Goal: Information Seeking & Learning: Learn about a topic

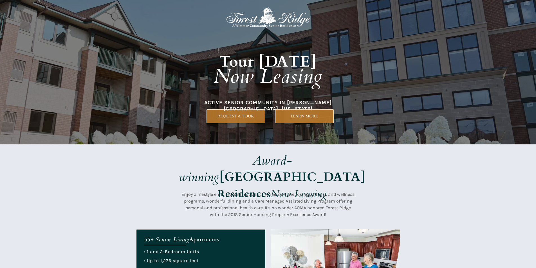
scroll to position [169, 0]
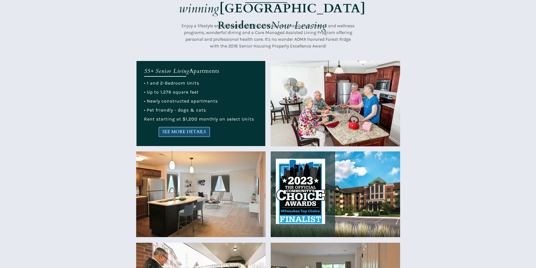
click at [187, 129] on span "SEE MORE DETAILS" at bounding box center [184, 131] width 51 height 5
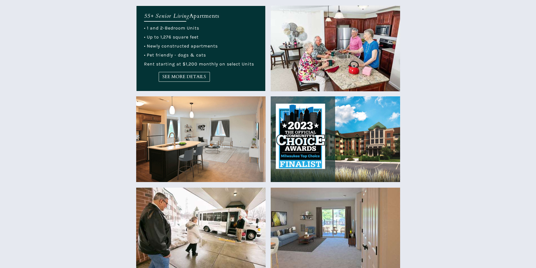
scroll to position [253, 0]
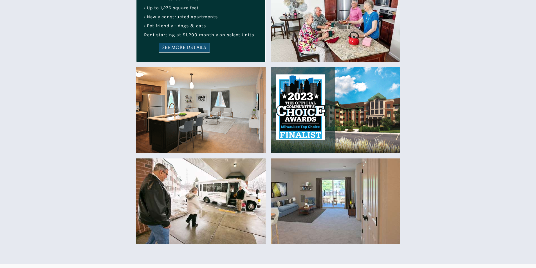
click at [171, 48] on span "SEE MORE DETAILS" at bounding box center [184, 47] width 51 height 5
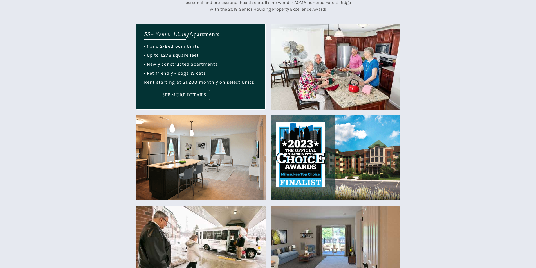
scroll to position [197, 0]
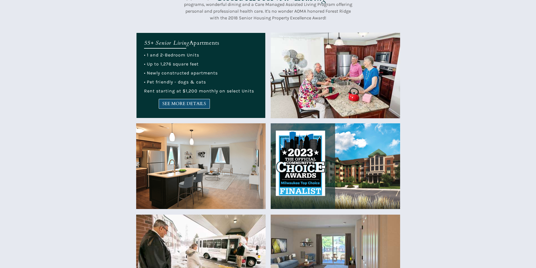
click at [188, 103] on span "SEE MORE DETAILS" at bounding box center [184, 103] width 51 height 5
click at [182, 104] on span "SEE MORE DETAILS" at bounding box center [184, 103] width 51 height 5
click at [166, 107] on link "SEE MORE DETAILS" at bounding box center [184, 104] width 51 height 10
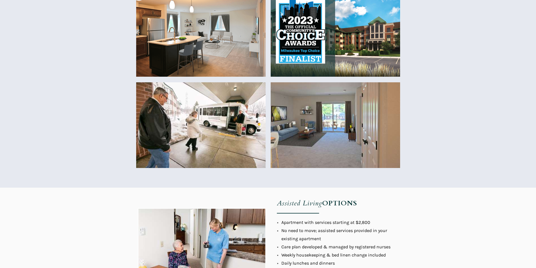
scroll to position [225, 0]
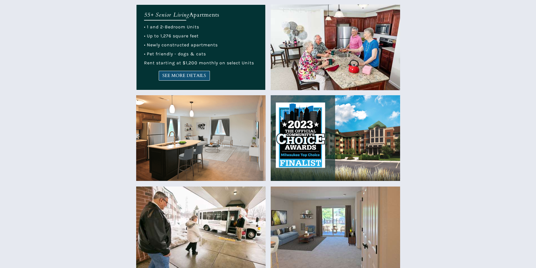
click at [190, 78] on span "SEE MORE DETAILS" at bounding box center [184, 75] width 51 height 5
click at [200, 75] on span "SEE MORE DETAILS" at bounding box center [184, 75] width 51 height 5
click at [187, 76] on span "SEE MORE DETAILS" at bounding box center [184, 75] width 51 height 5
click at [164, 78] on span "SEE MORE DETAILS" at bounding box center [184, 75] width 51 height 5
